Goal: Transaction & Acquisition: Purchase product/service

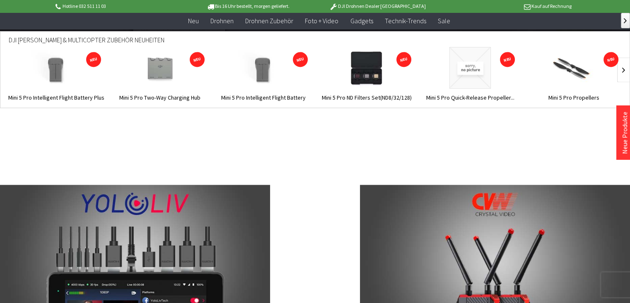
scroll to position [3276, 0]
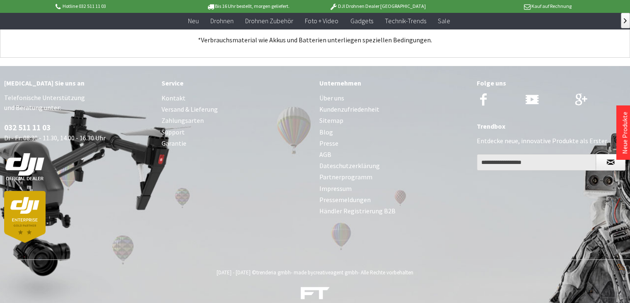
drag, startPoint x: 206, startPoint y: 100, endPoint x: 240, endPoint y: 126, distance: 43.1
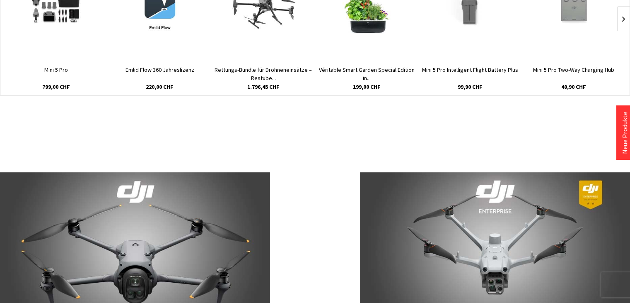
scroll to position [0, 0]
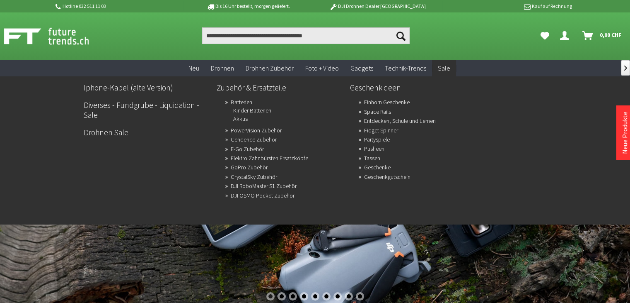
click at [446, 62] on link "Sale" at bounding box center [444, 68] width 24 height 17
click at [445, 64] on span "Sale" at bounding box center [444, 68] width 12 height 8
click at [444, 65] on span "Sale" at bounding box center [444, 68] width 12 height 8
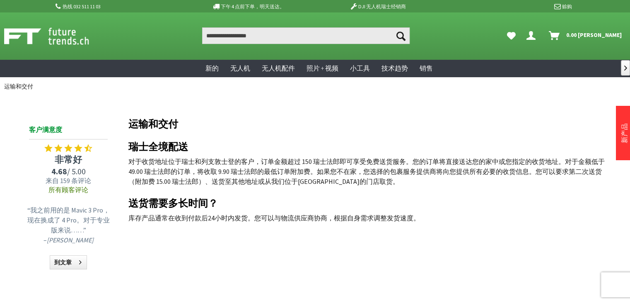
click at [496, 120] on h1 "运输和交付" at bounding box center [368, 124] width 481 height 12
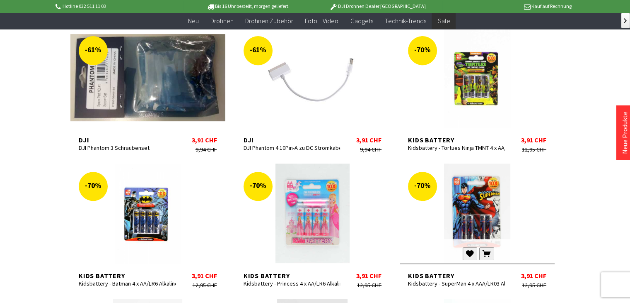
scroll to position [373, 0]
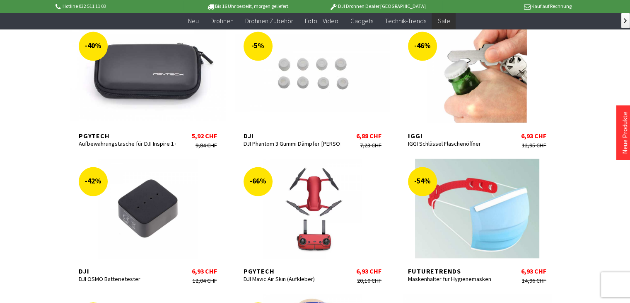
scroll to position [1561, 0]
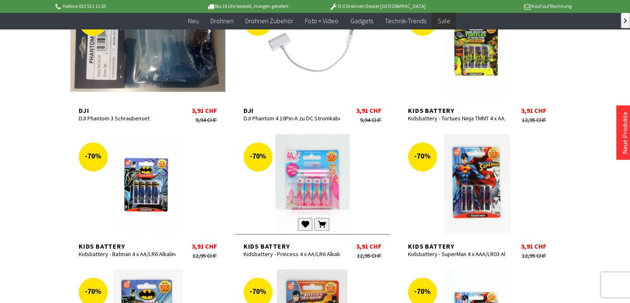
scroll to position [373, 0]
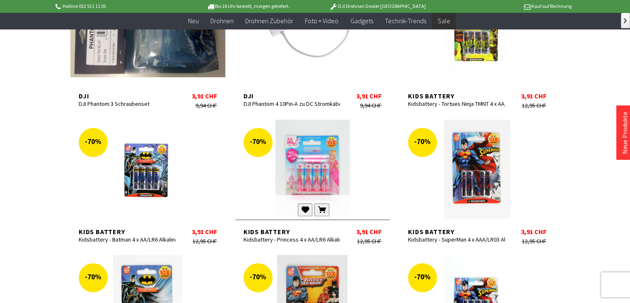
click at [325, 178] on div at bounding box center [312, 168] width 155 height 99
click at [325, 176] on div at bounding box center [312, 168] width 155 height 99
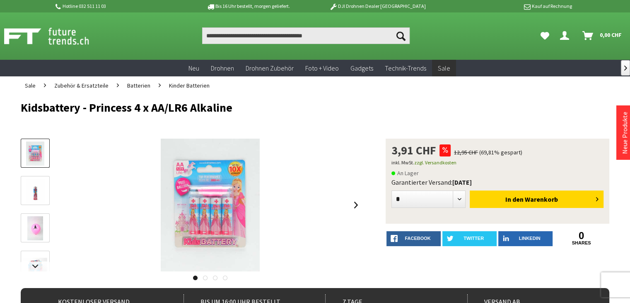
click at [180, 85] on span "Kinder Batterien" at bounding box center [189, 85] width 41 height 7
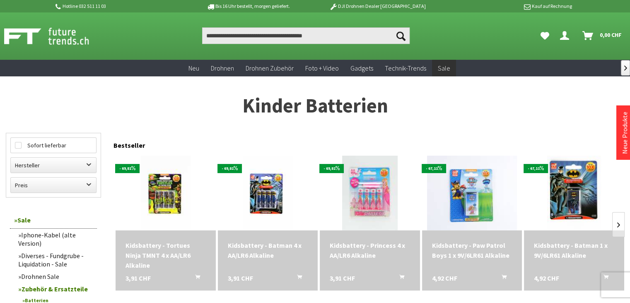
drag, startPoint x: 353, startPoint y: 114, endPoint x: 471, endPoint y: 107, distance: 118.3
click at [489, 109] on h1 "Kinder Batterien" at bounding box center [315, 105] width 619 height 21
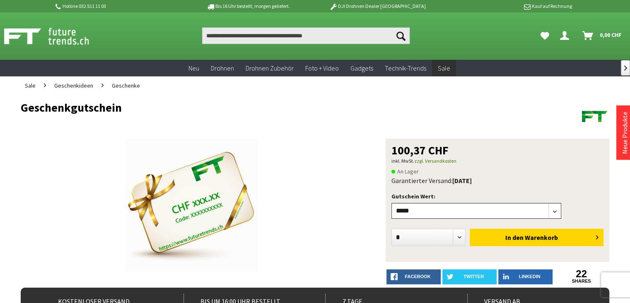
click at [464, 205] on select"] "**** ***** ***** ***** ***** ****** ****** ****** ******" at bounding box center [477, 211] width 170 height 16
select select"] "**"
click at [392, 203] on select"] "**** ***** ***** ***** ***** ****** ****** ****** ******" at bounding box center [477, 211] width 170 height 16
